Goal: Use online tool/utility

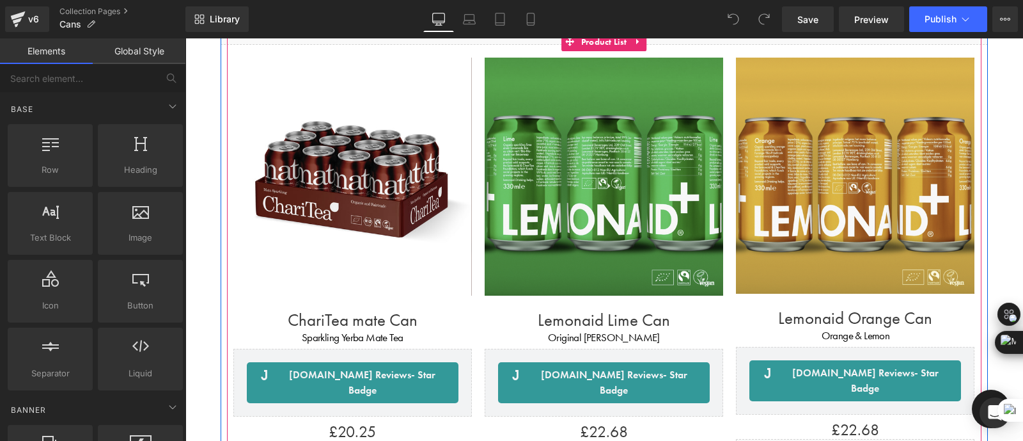
scroll to position [164, 0]
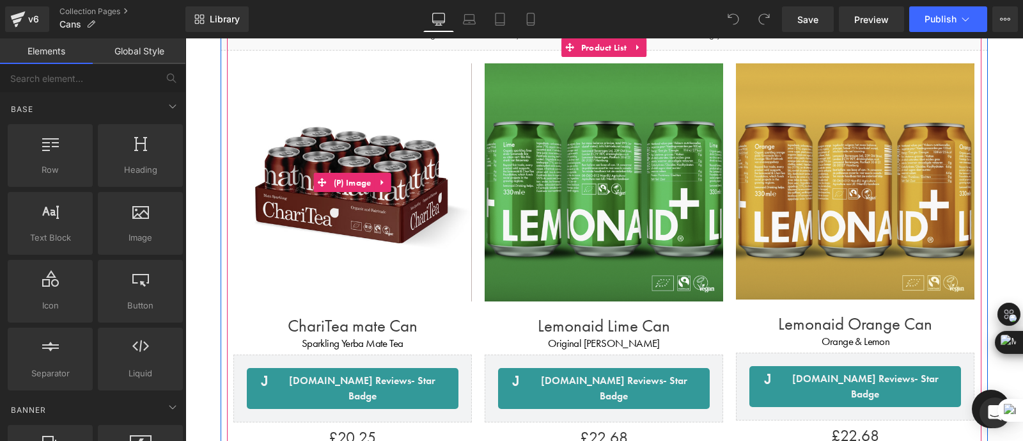
click at [409, 228] on img at bounding box center [352, 182] width 239 height 239
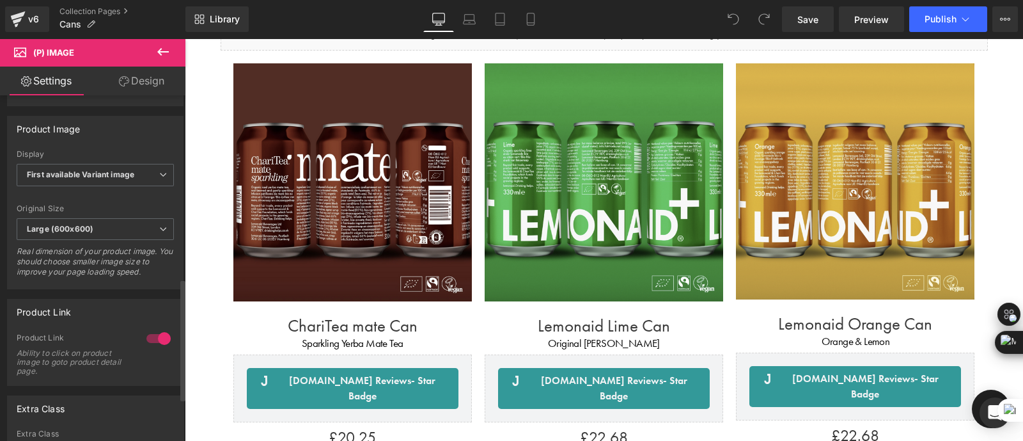
scroll to position [517, 0]
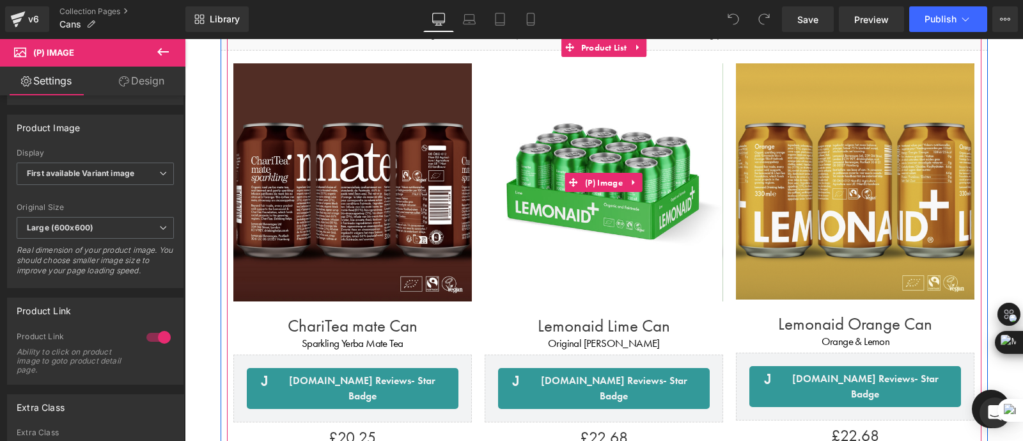
click at [557, 215] on img at bounding box center [604, 182] width 239 height 239
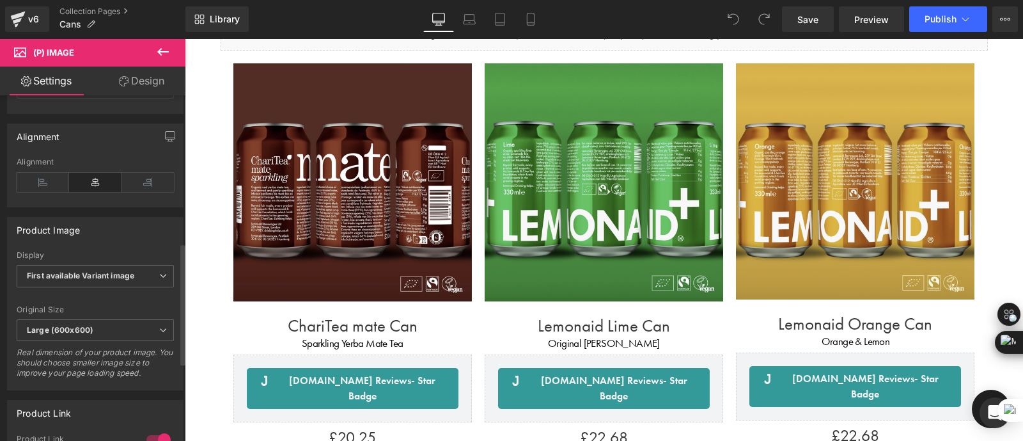
scroll to position [416, 0]
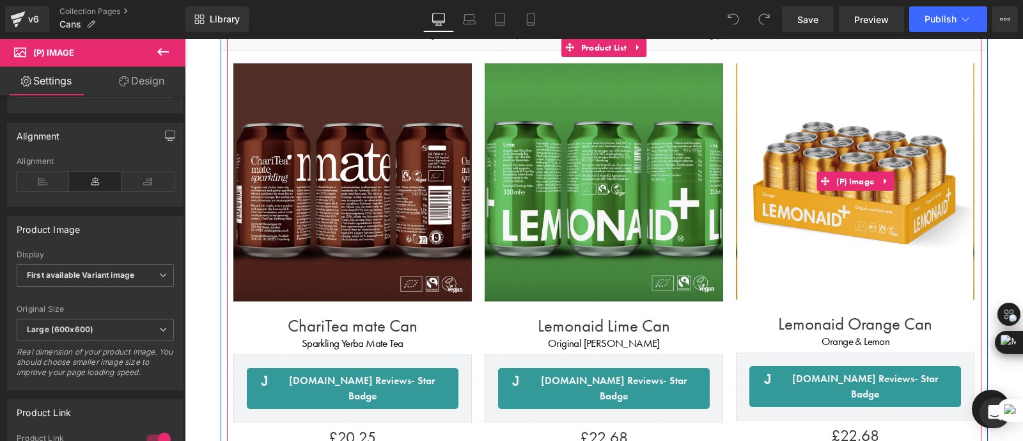
click at [789, 249] on img at bounding box center [855, 181] width 237 height 237
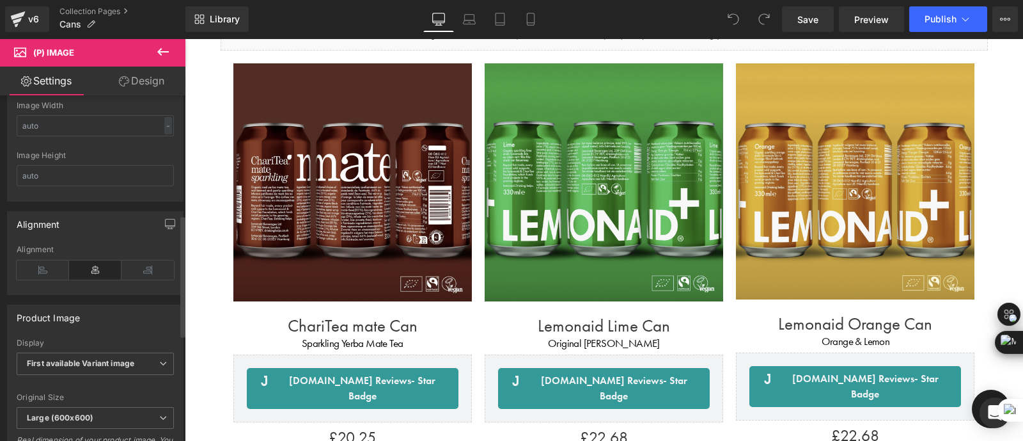
scroll to position [324, 0]
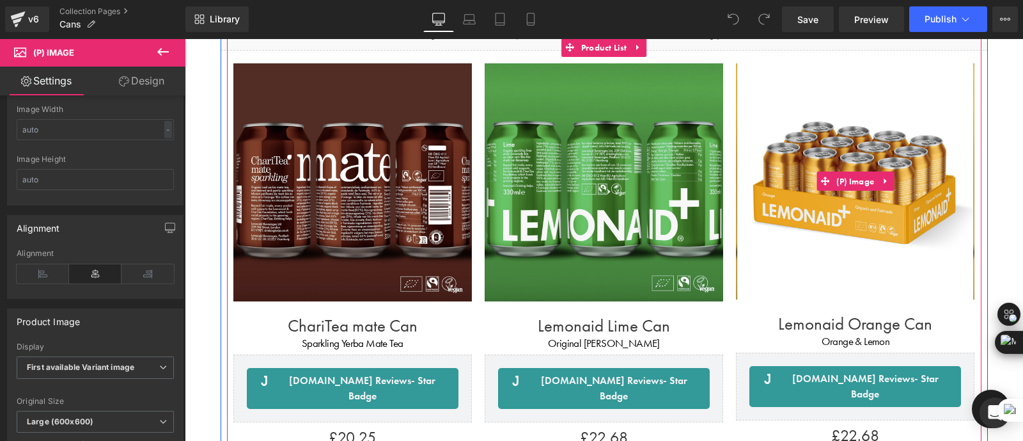
click at [817, 208] on img at bounding box center [855, 181] width 237 height 237
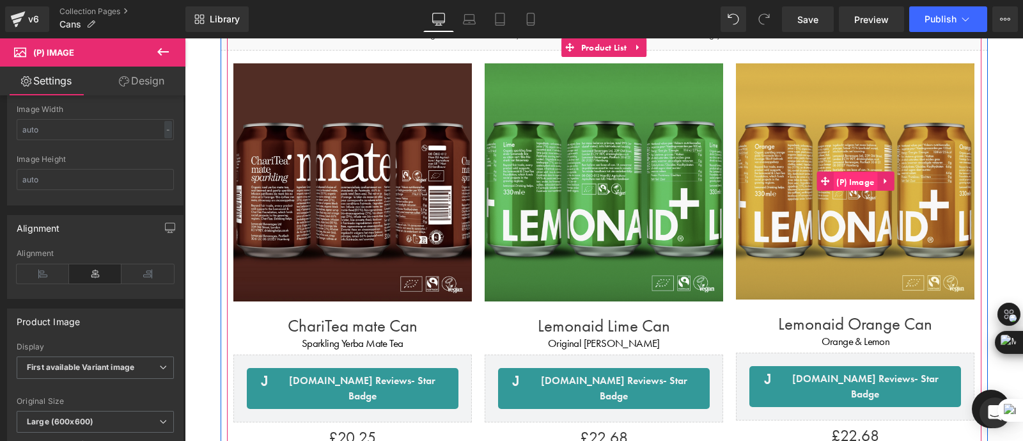
click at [858, 180] on span "(P) Image" at bounding box center [855, 181] width 44 height 19
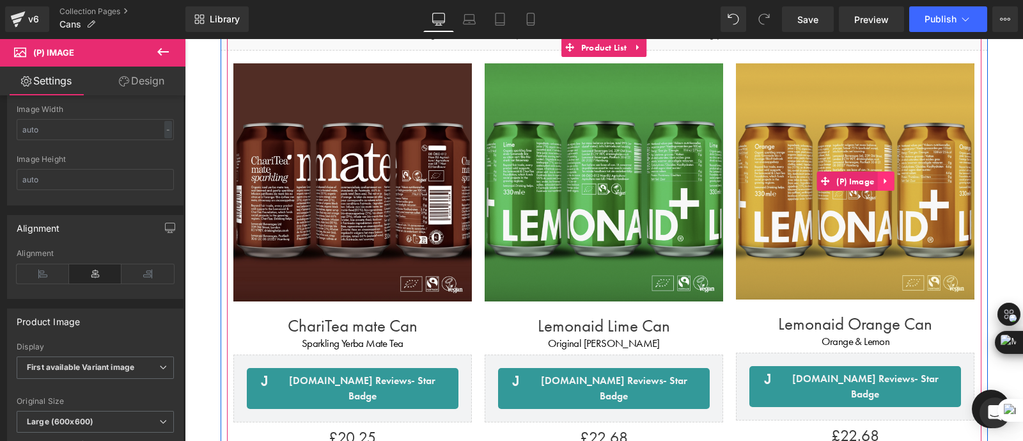
click at [883, 176] on icon at bounding box center [885, 181] width 9 height 10
click at [828, 181] on link "(P) Image" at bounding box center [847, 180] width 61 height 19
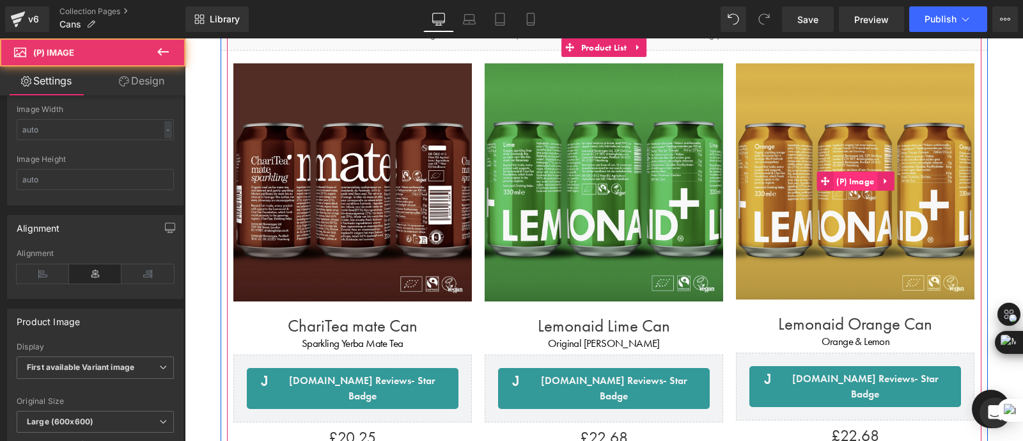
click at [849, 181] on span "(P) Image" at bounding box center [855, 180] width 44 height 19
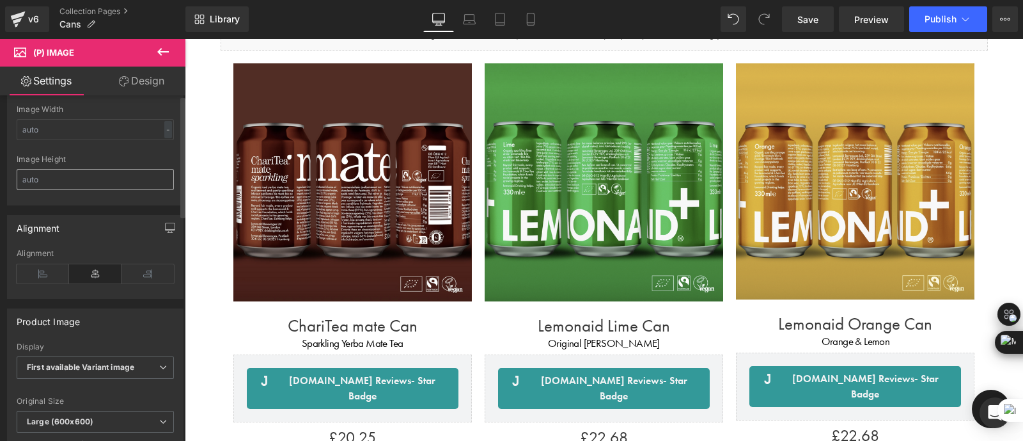
scroll to position [0, 0]
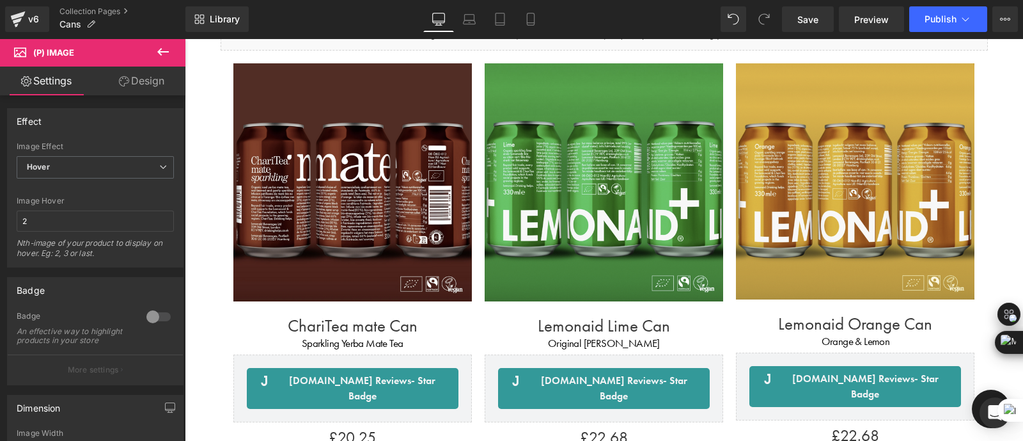
click at [158, 52] on icon at bounding box center [163, 52] width 12 height 8
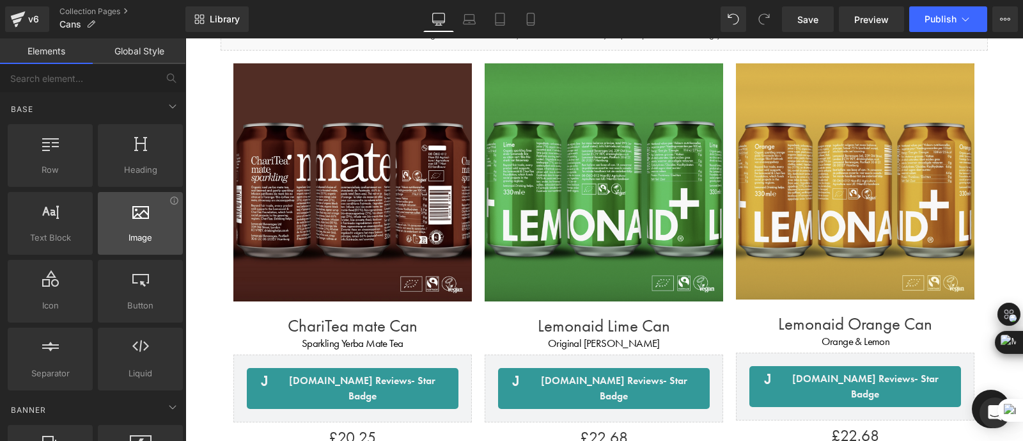
click at [130, 226] on div at bounding box center [140, 216] width 77 height 29
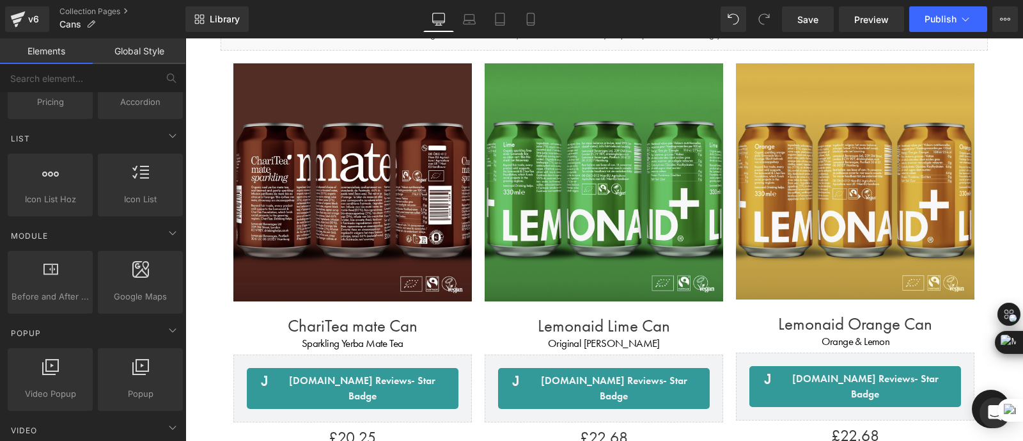
scroll to position [533, 0]
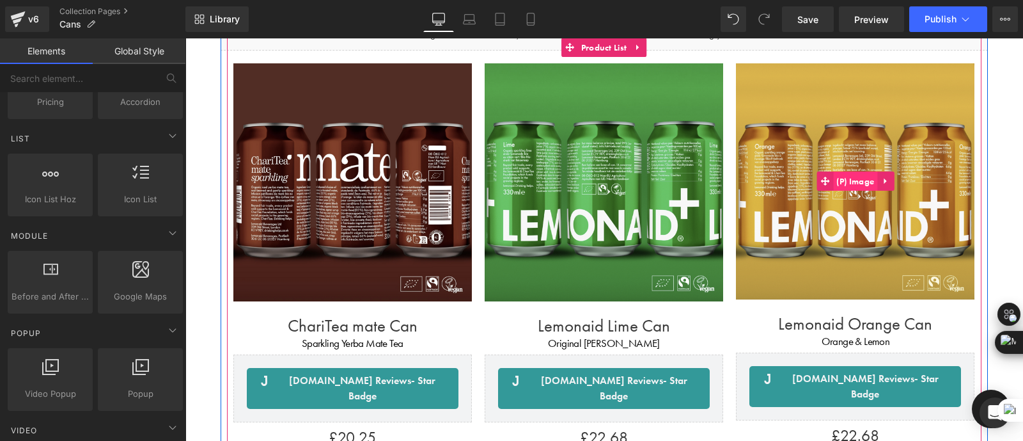
click at [850, 177] on span "(P) Image" at bounding box center [855, 180] width 44 height 19
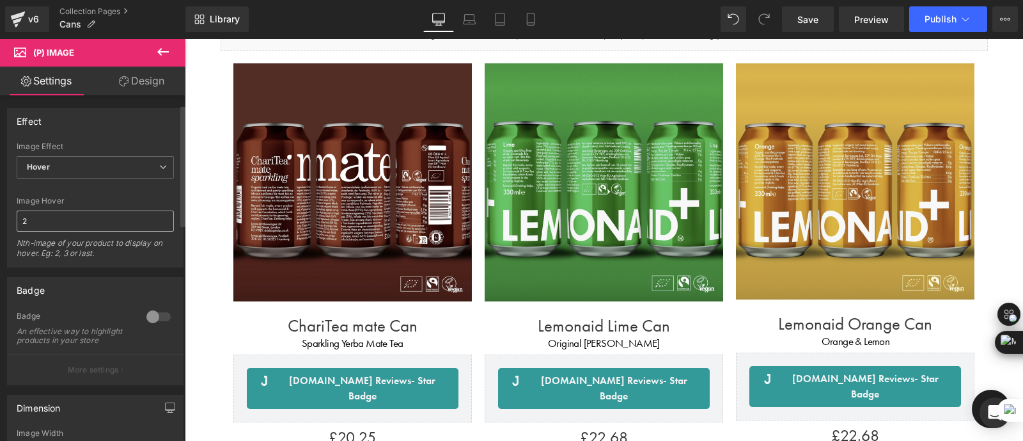
scroll to position [28, 0]
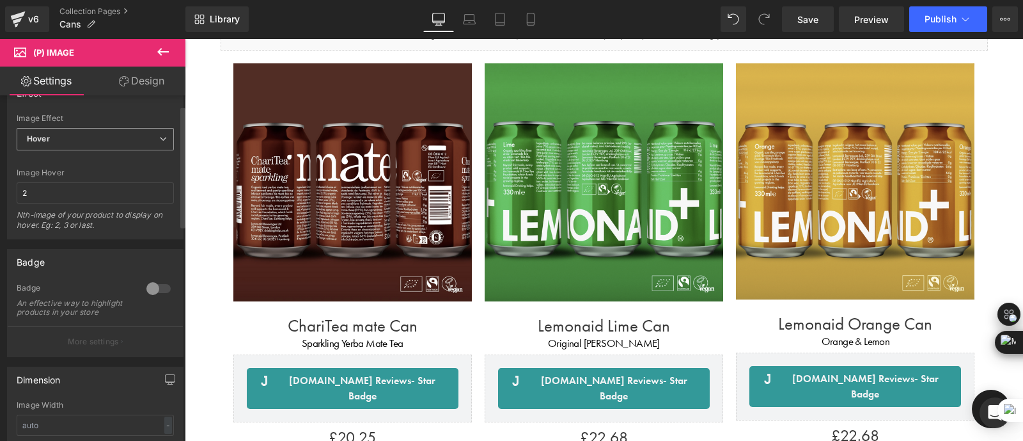
click at [95, 129] on span "Hover" at bounding box center [95, 139] width 157 height 22
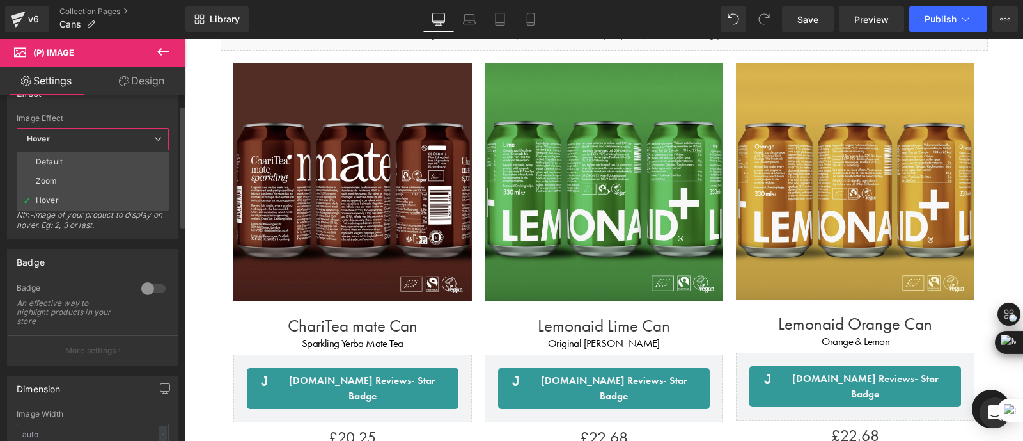
click at [102, 254] on div "Badge" at bounding box center [93, 261] width 170 height 24
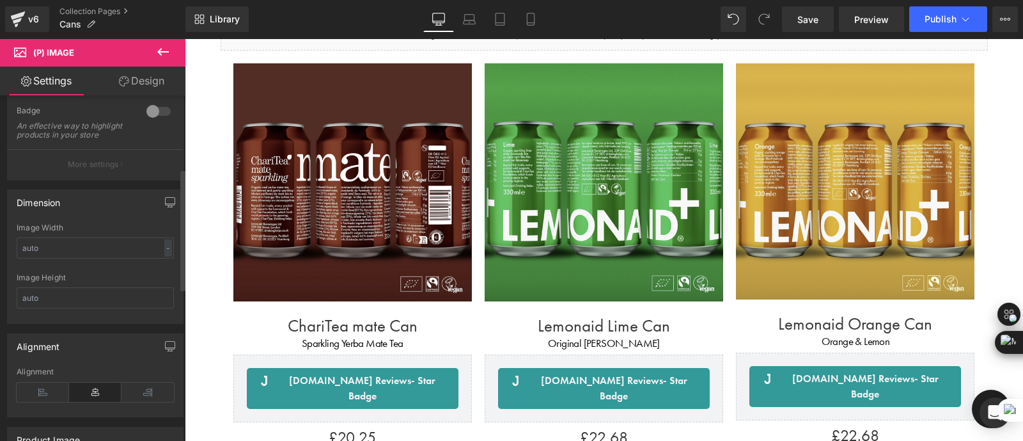
scroll to position [0, 0]
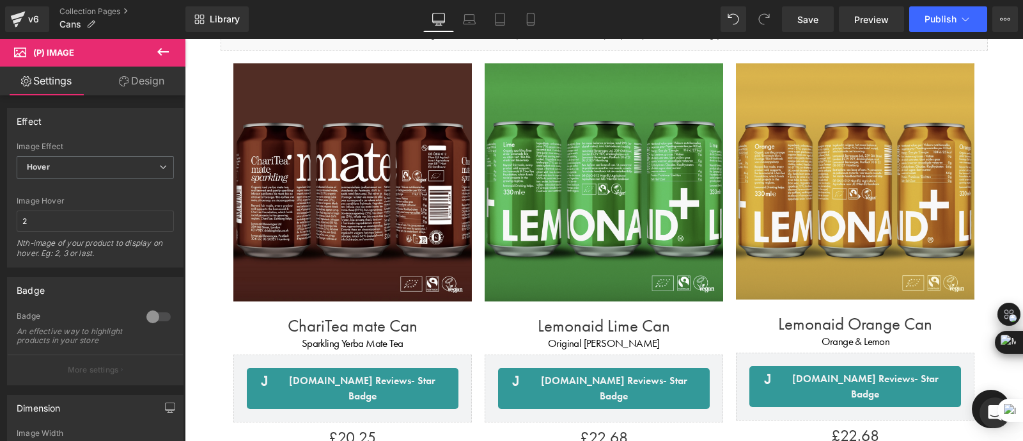
click at [138, 86] on link "Design" at bounding box center [141, 81] width 93 height 29
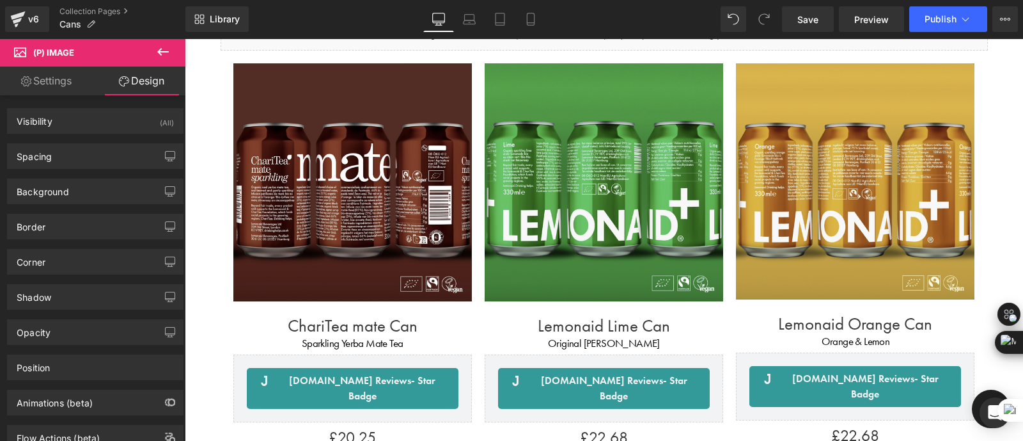
scroll to position [45, 0]
click at [52, 84] on link "Settings" at bounding box center [46, 81] width 93 height 29
